Goal: Task Accomplishment & Management: Use online tool/utility

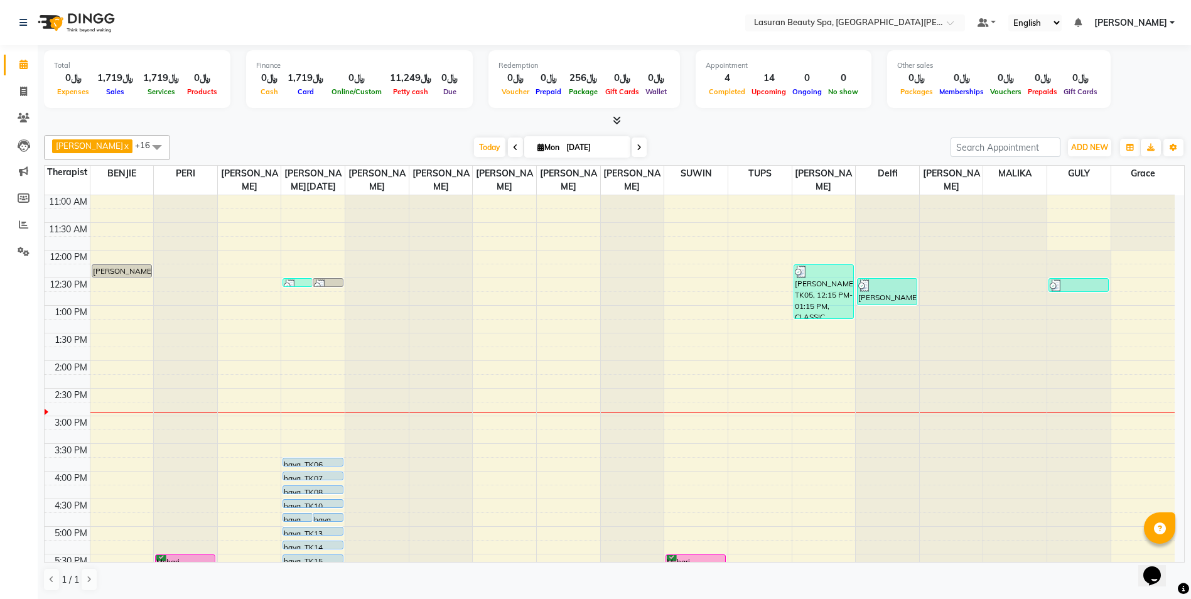
scroll to position [240, 0]
click at [1086, 149] on span "ADD NEW" at bounding box center [1089, 146] width 37 height 9
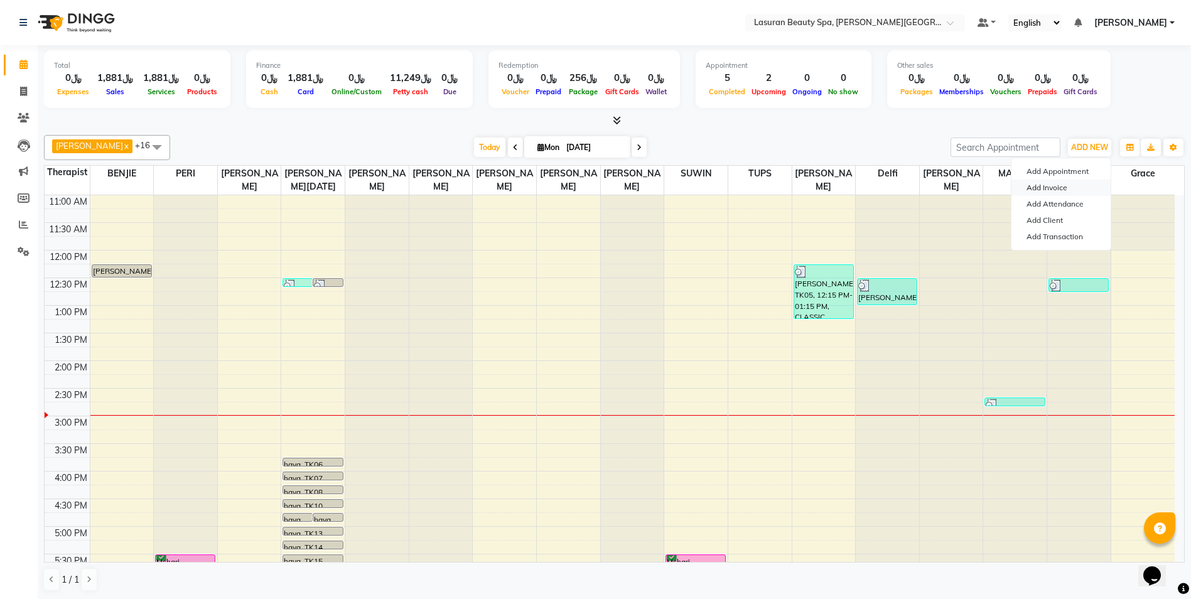
click at [1058, 190] on link "Add Invoice" at bounding box center [1060, 188] width 99 height 16
select select "service"
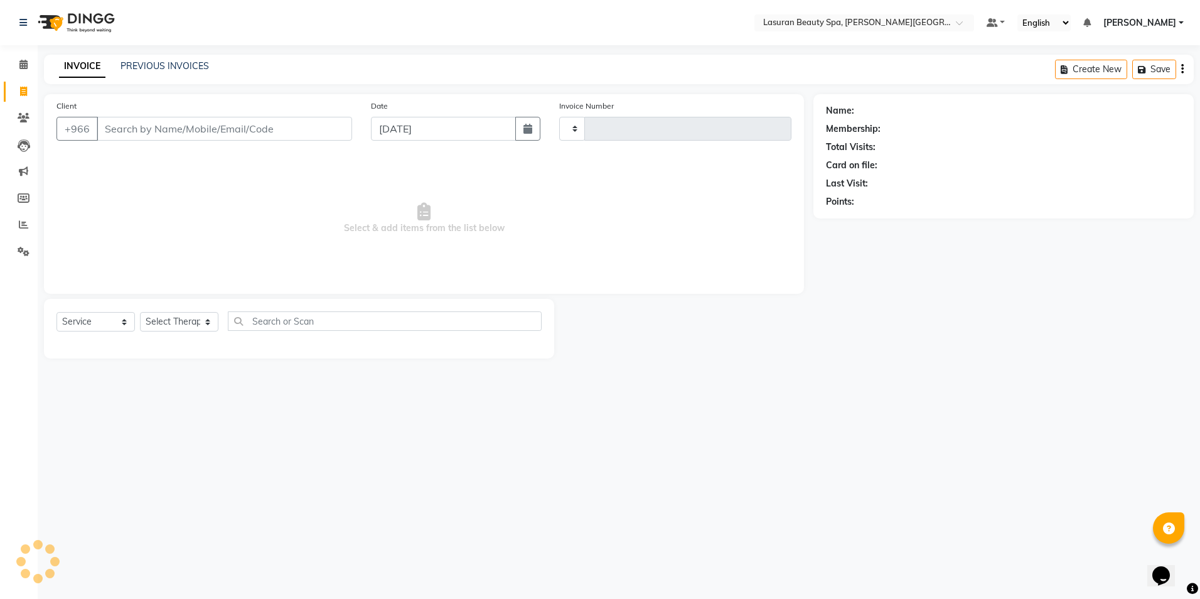
type input "1367"
select select "6941"
click at [212, 321] on select "Select Therapist Abdulellah AHMED ALJOHARY Ahmed Kouraichy Ali Marlea Angel BEN…" at bounding box center [179, 321] width 78 height 19
select select "54626"
click at [140, 312] on select "Select Therapist Abdulellah AHMED ALJOHARY Ahmed Kouraichy Ali Marlea Angel BEN…" at bounding box center [179, 321] width 78 height 19
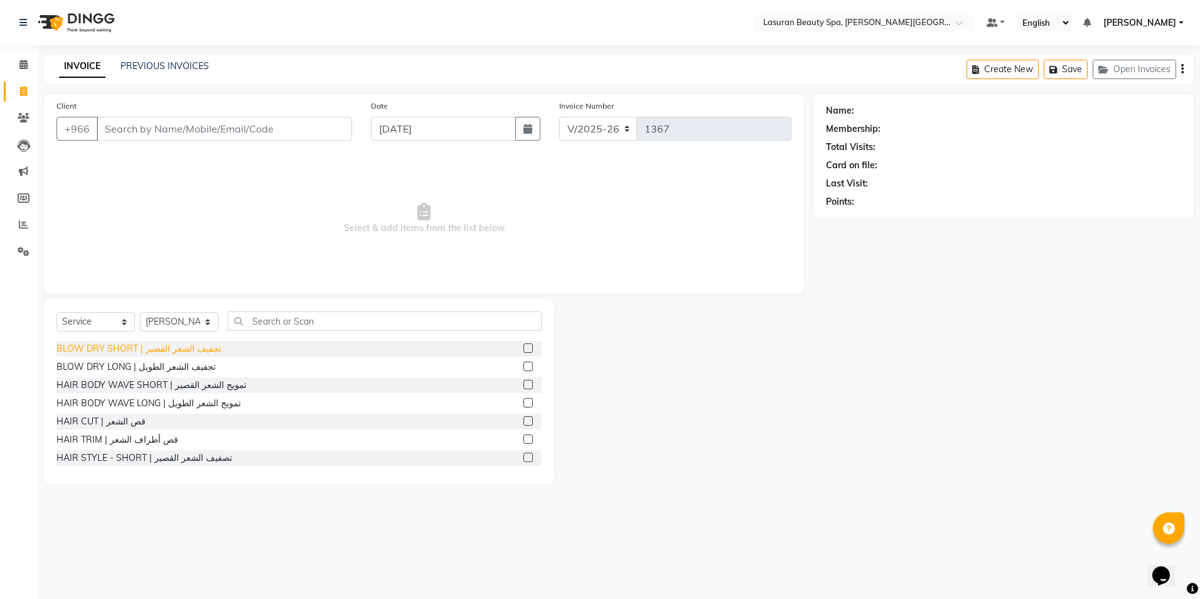
click at [68, 349] on div "BLOW DRY SHORT | تجفيف الشعر القصير" at bounding box center [138, 348] width 165 height 13
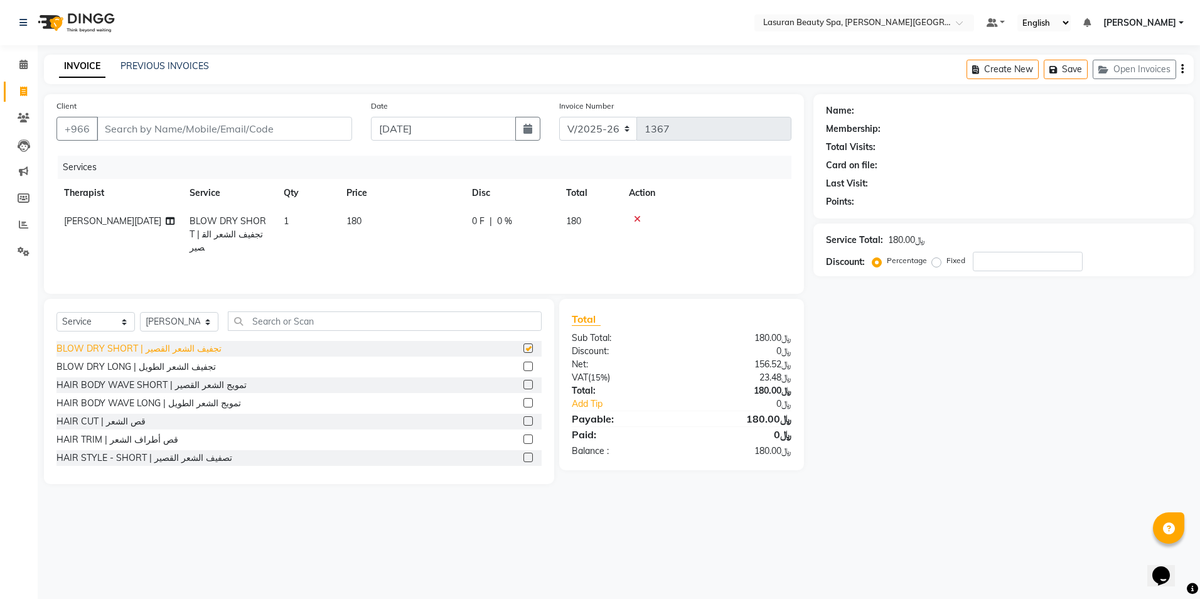
checkbox input "false"
click at [24, 65] on icon at bounding box center [23, 64] width 8 height 9
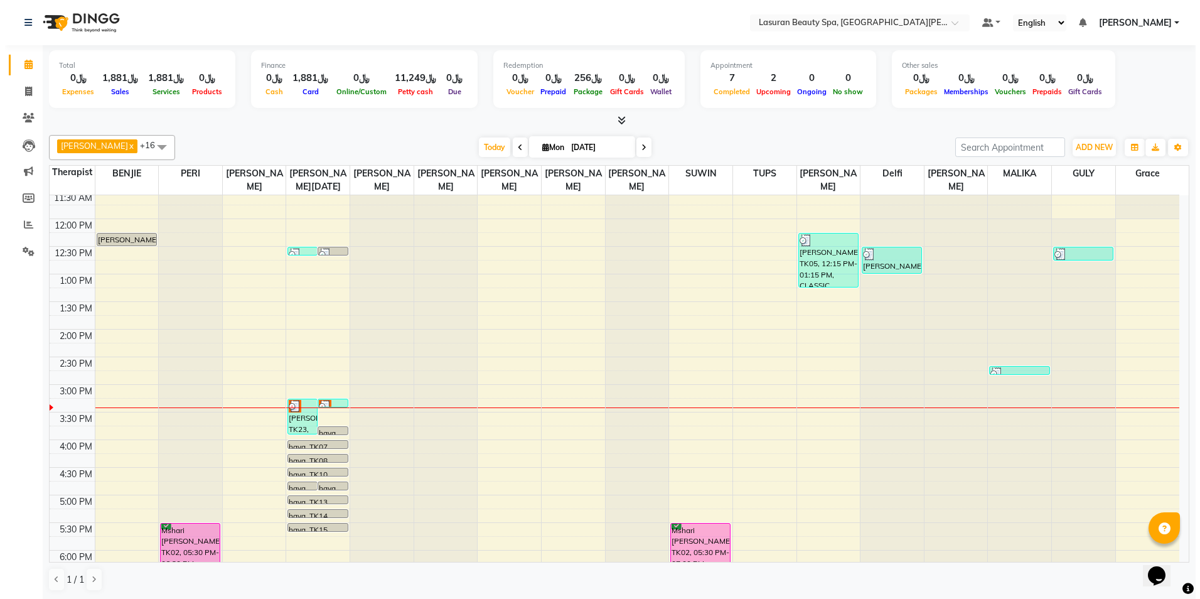
scroll to position [63, 0]
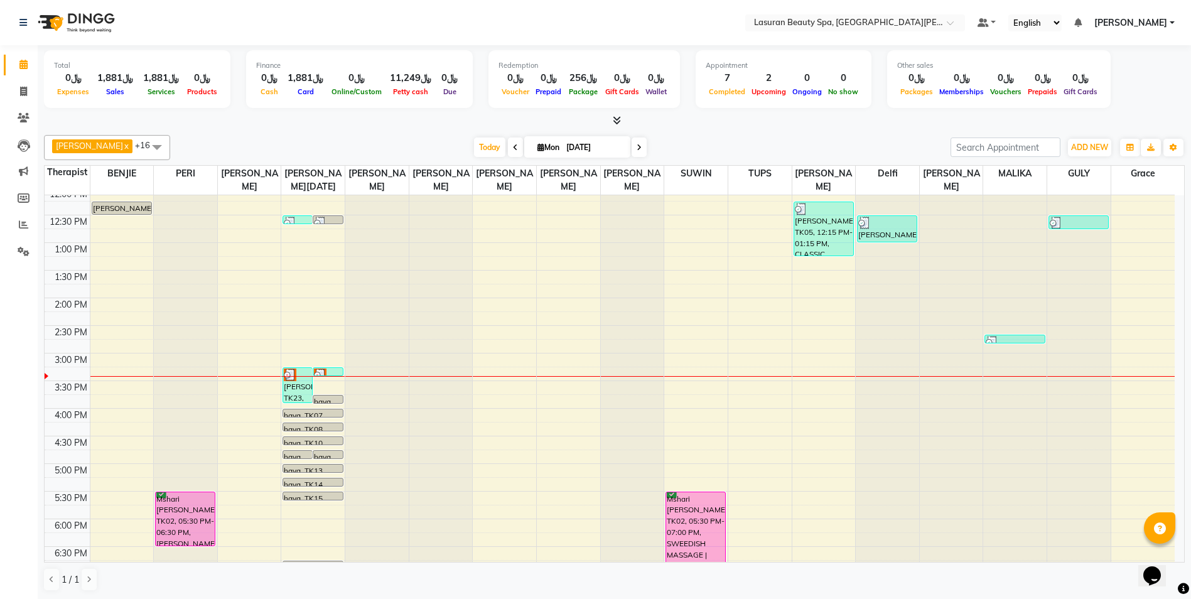
click at [333, 373] on div at bounding box center [328, 374] width 28 height 13
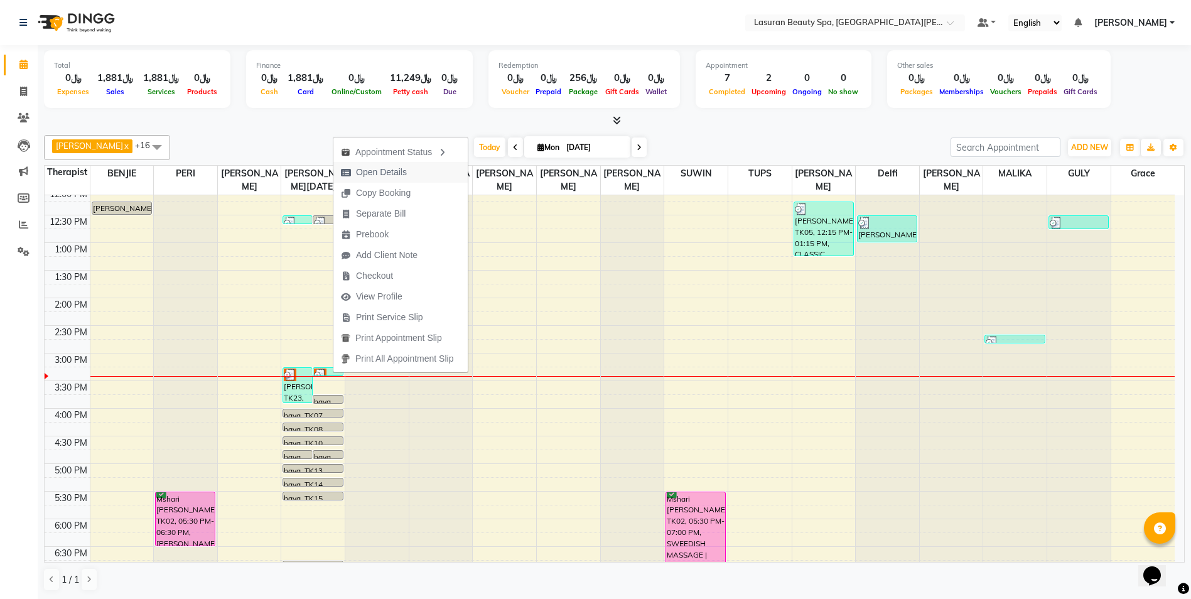
click at [387, 174] on span "Open Details" at bounding box center [381, 172] width 51 height 13
select select "3"
